Goal: Task Accomplishment & Management: Manage account settings

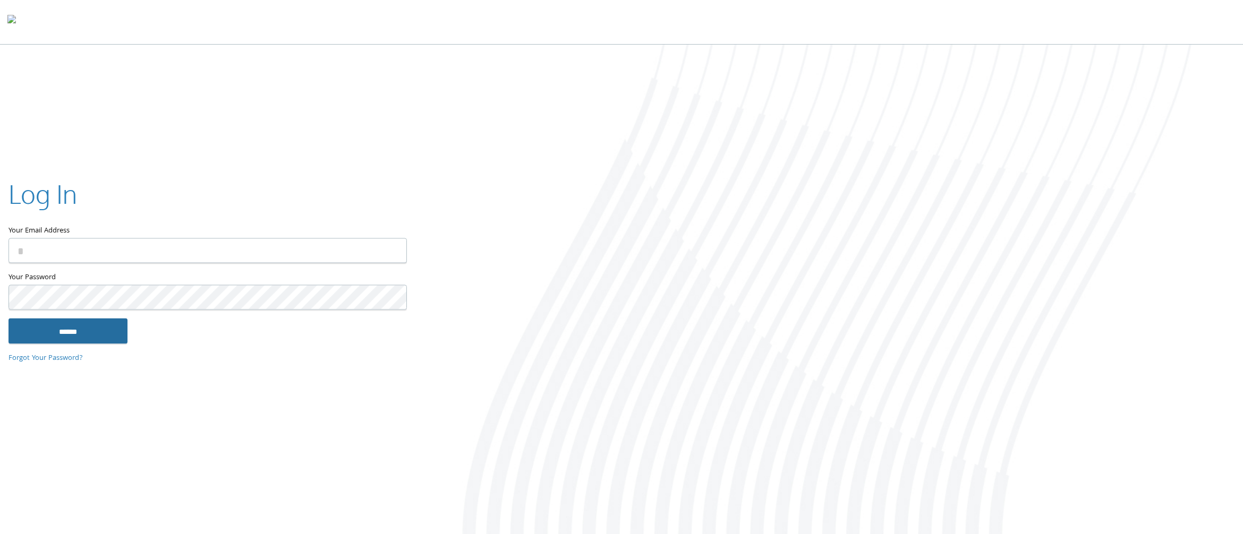
type input "**********"
click at [110, 340] on input "******" at bounding box center [68, 332] width 119 height 26
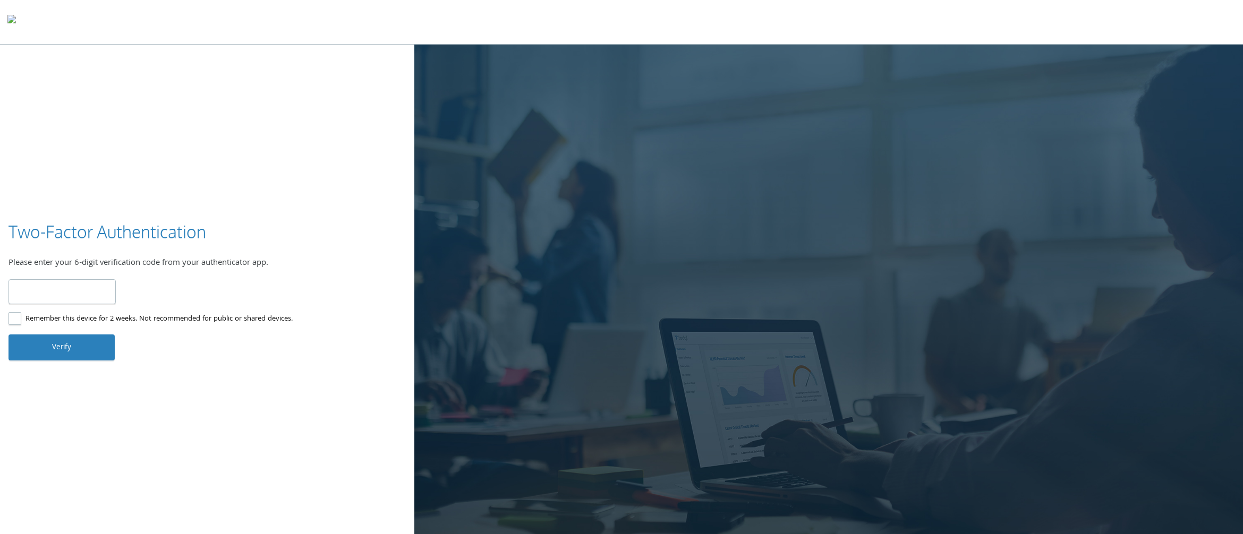
type input "******"
